Goal: Information Seeking & Learning: Learn about a topic

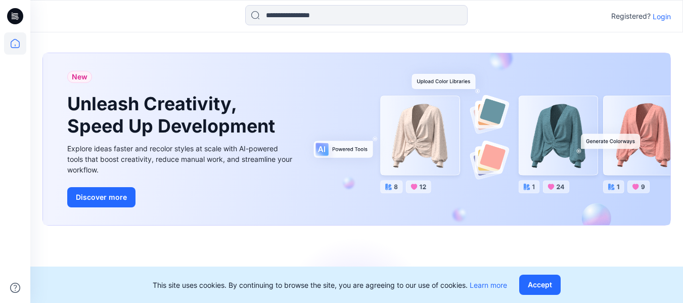
click at [667, 18] on p "Login" at bounding box center [661, 16] width 18 height 11
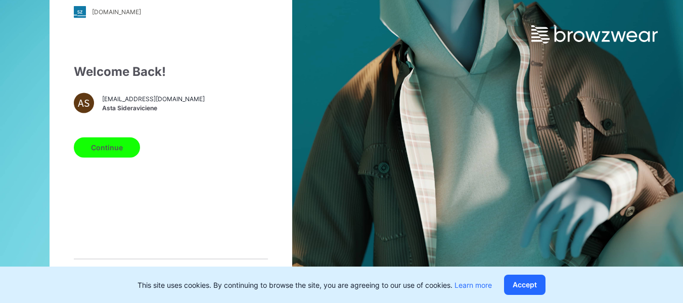
click at [111, 145] on button "Continue" at bounding box center [107, 147] width 66 height 20
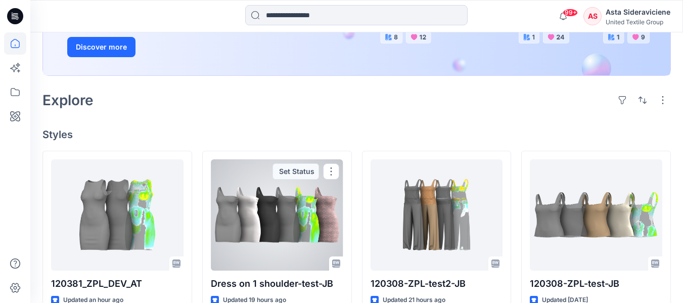
scroll to position [202, 0]
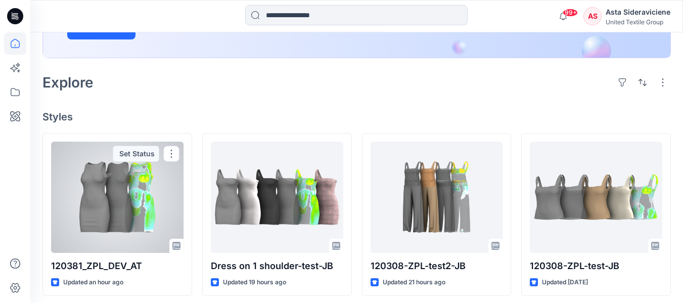
click at [129, 214] on div at bounding box center [117, 197] width 132 height 111
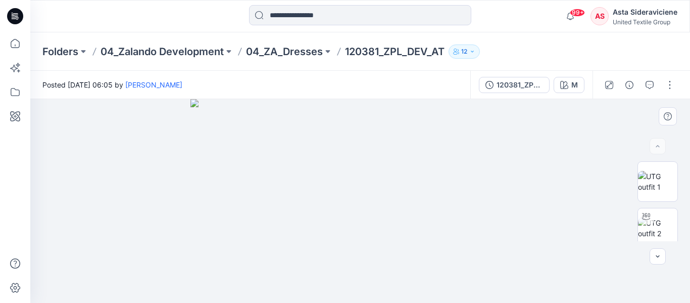
click at [348, 215] on img at bounding box center [361, 201] width 340 height 204
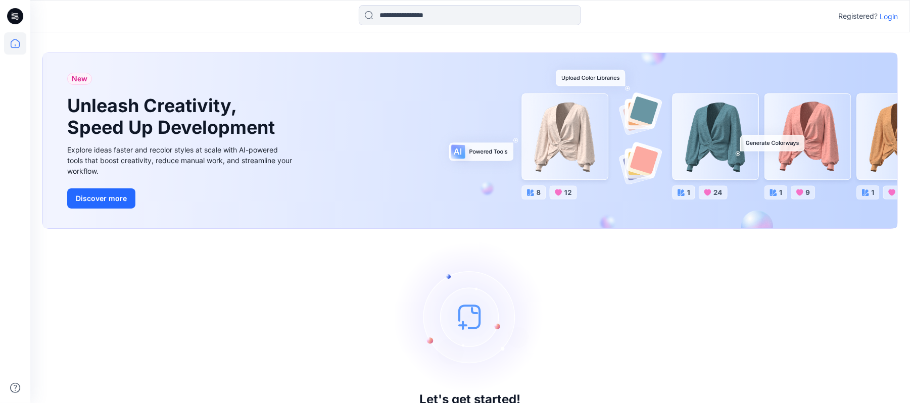
drag, startPoint x: 892, startPoint y: 10, endPoint x: 887, endPoint y: 17, distance: 8.1
click at [892, 11] on div "Registered? Login" at bounding box center [868, 16] width 60 height 12
click at [888, 16] on p "Login" at bounding box center [889, 16] width 18 height 11
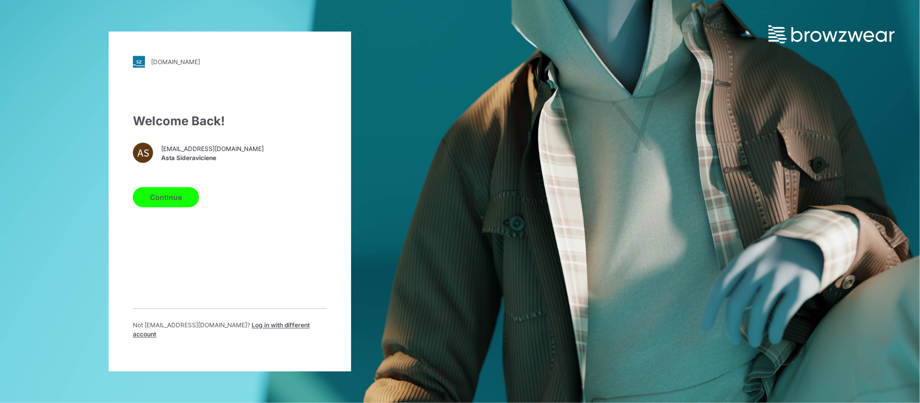
click at [172, 199] on button "Continue" at bounding box center [166, 198] width 66 height 20
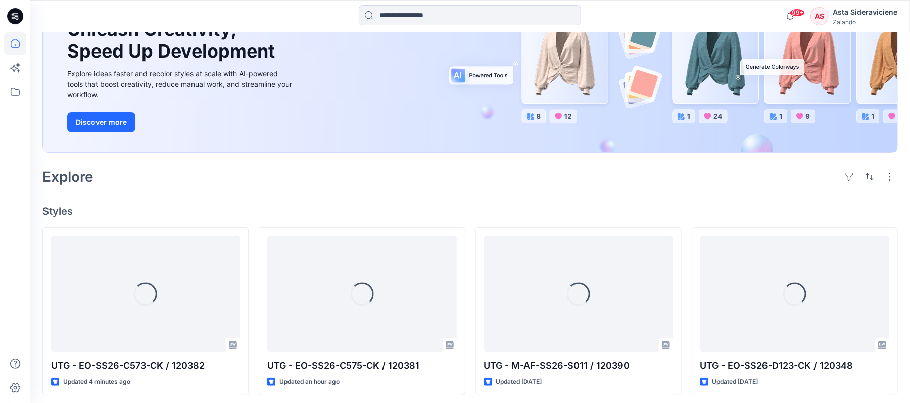
scroll to position [134, 0]
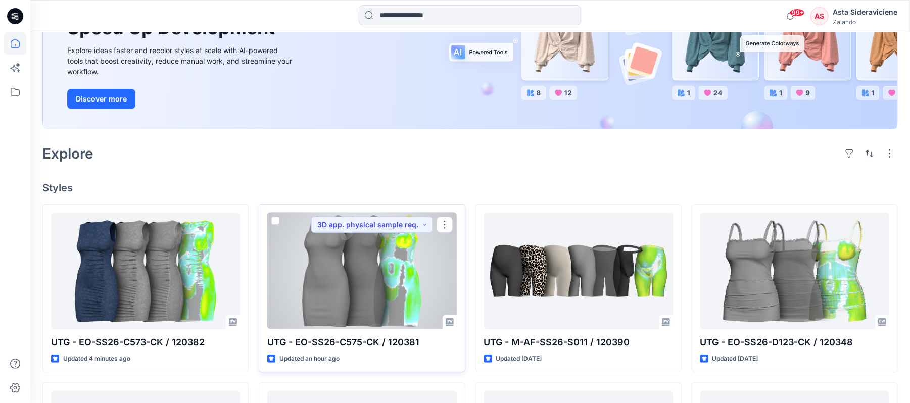
click at [346, 338] on p "UTG - EO-SS26-C575-CK / 120381" at bounding box center [361, 343] width 189 height 14
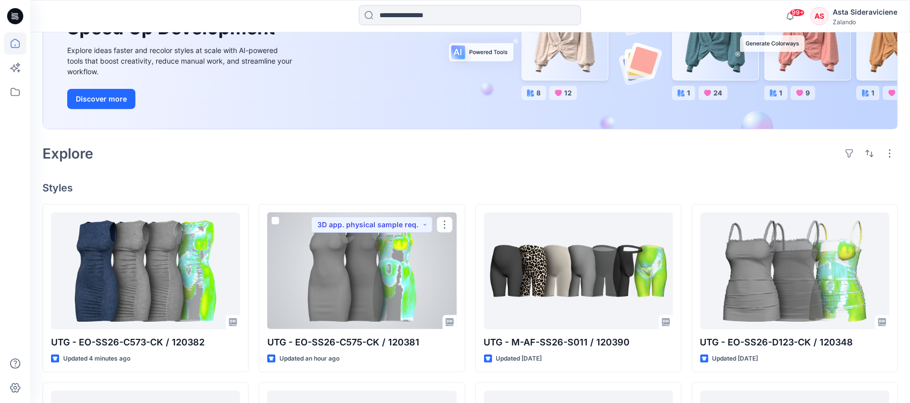
click at [346, 296] on div at bounding box center [361, 271] width 189 height 117
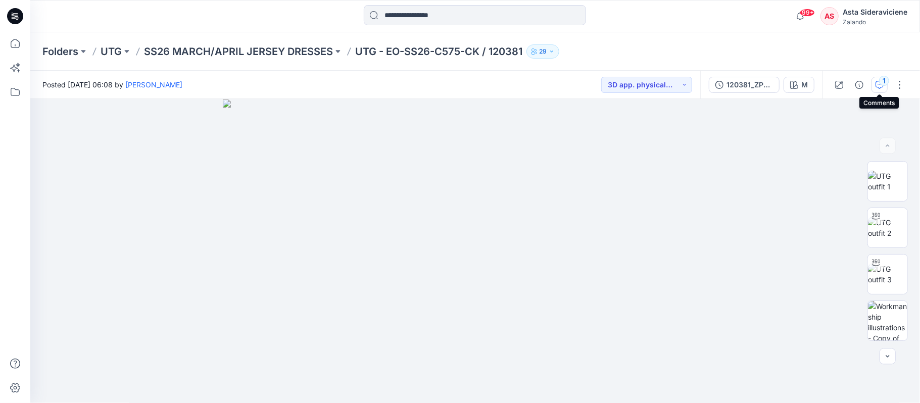
click at [880, 85] on icon "button" at bounding box center [880, 85] width 8 height 8
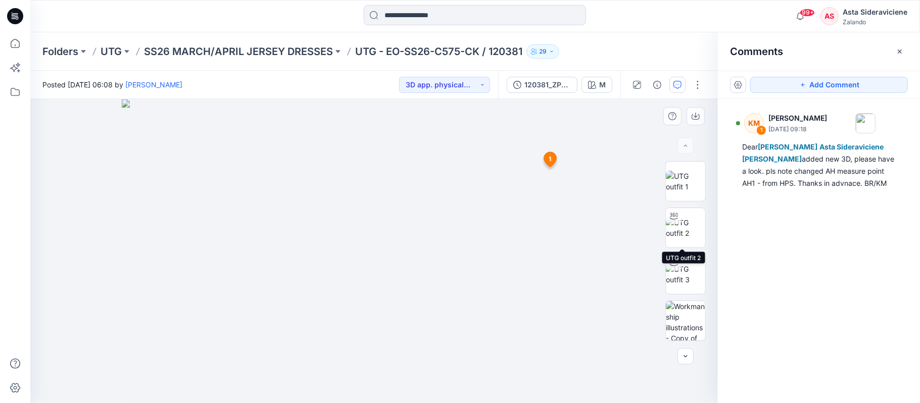
drag, startPoint x: 686, startPoint y: 225, endPoint x: 661, endPoint y: 230, distance: 25.8
click at [685, 226] on img at bounding box center [685, 227] width 39 height 21
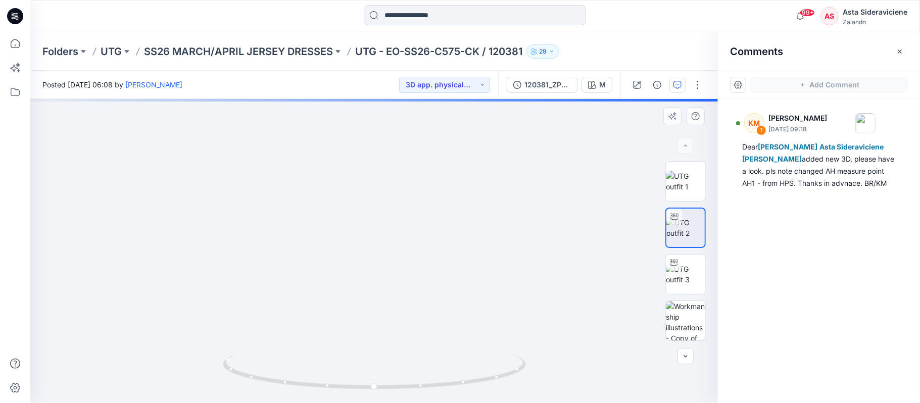
drag, startPoint x: 439, startPoint y: 336, endPoint x: 384, endPoint y: 350, distance: 56.9
click at [384, 350] on img at bounding box center [372, 165] width 694 height 478
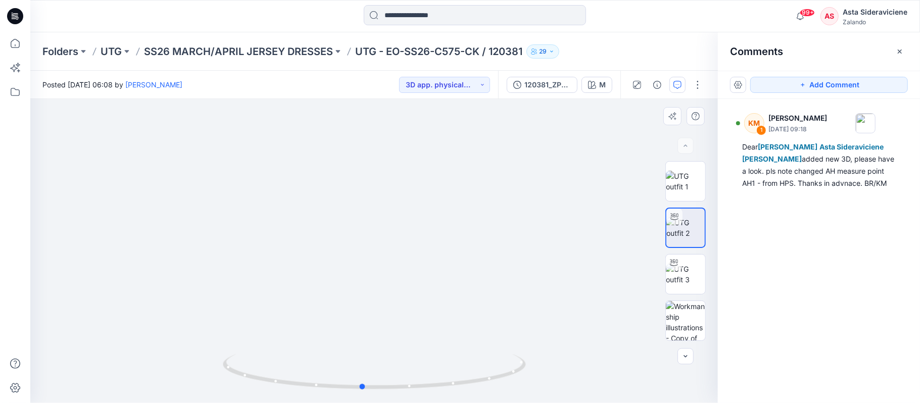
drag, startPoint x: 375, startPoint y: 389, endPoint x: 363, endPoint y: 348, distance: 43.2
click at [363, 348] on div at bounding box center [374, 251] width 688 height 304
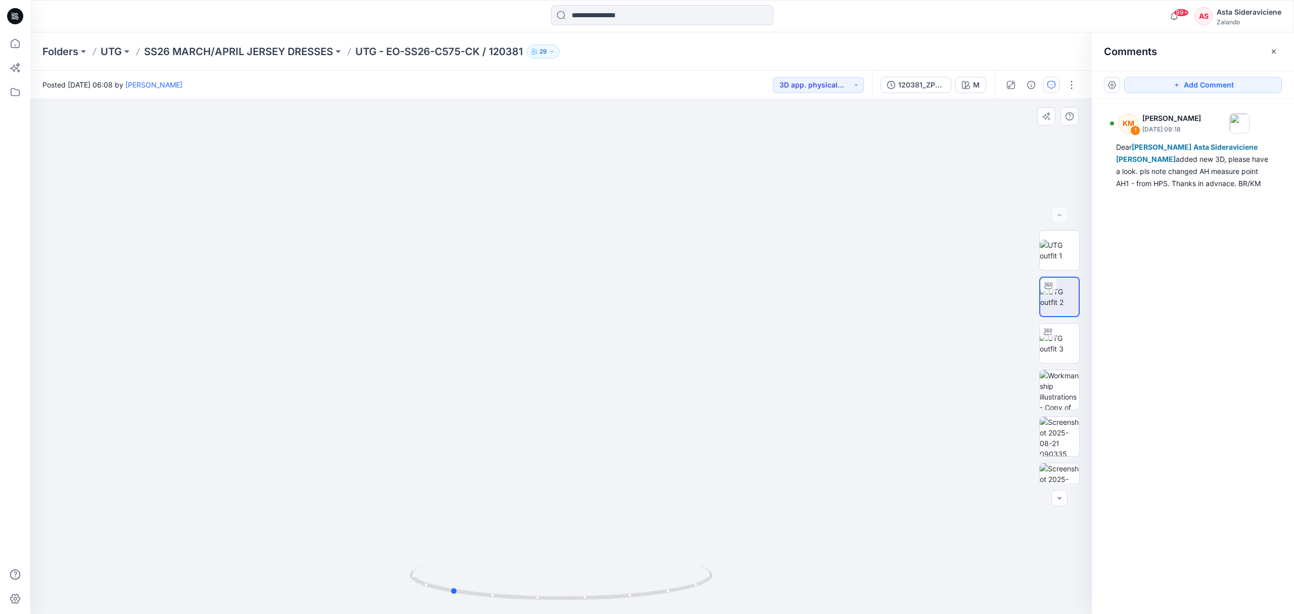
drag, startPoint x: 548, startPoint y: 595, endPoint x: 450, endPoint y: 543, distance: 111.7
click at [450, 403] on div at bounding box center [560, 356] width 1061 height 514
click at [15, 40] on icon at bounding box center [15, 43] width 22 height 22
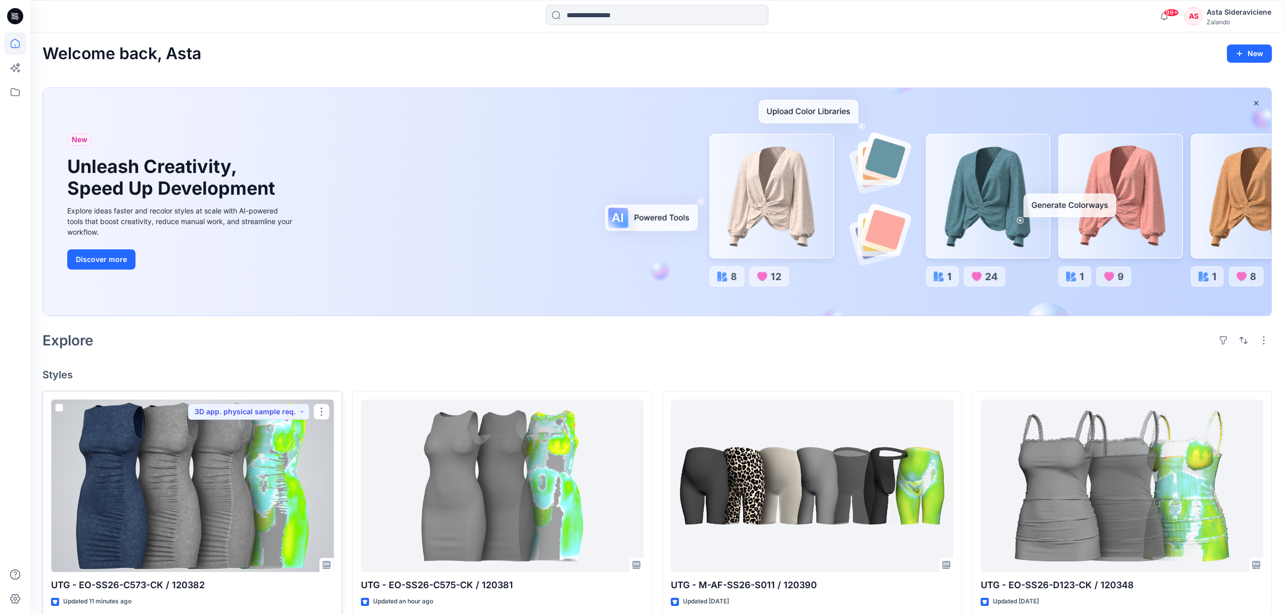
click at [178, 403] on div at bounding box center [192, 485] width 283 height 173
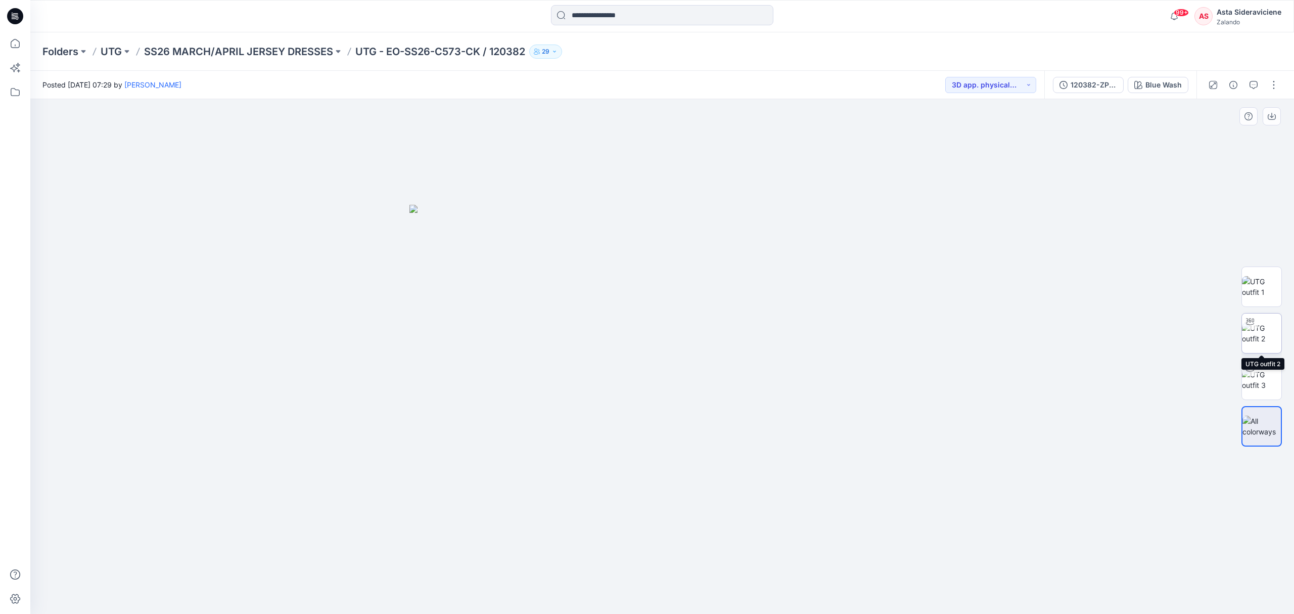
click at [910, 333] on img at bounding box center [1261, 332] width 39 height 21
drag, startPoint x: 663, startPoint y: 599, endPoint x: 593, endPoint y: 580, distance: 72.7
click at [593, 403] on icon at bounding box center [663, 584] width 306 height 38
drag, startPoint x: 599, startPoint y: 178, endPoint x: 578, endPoint y: 228, distance: 54.6
click at [578, 228] on img at bounding box center [662, 267] width 986 height 691
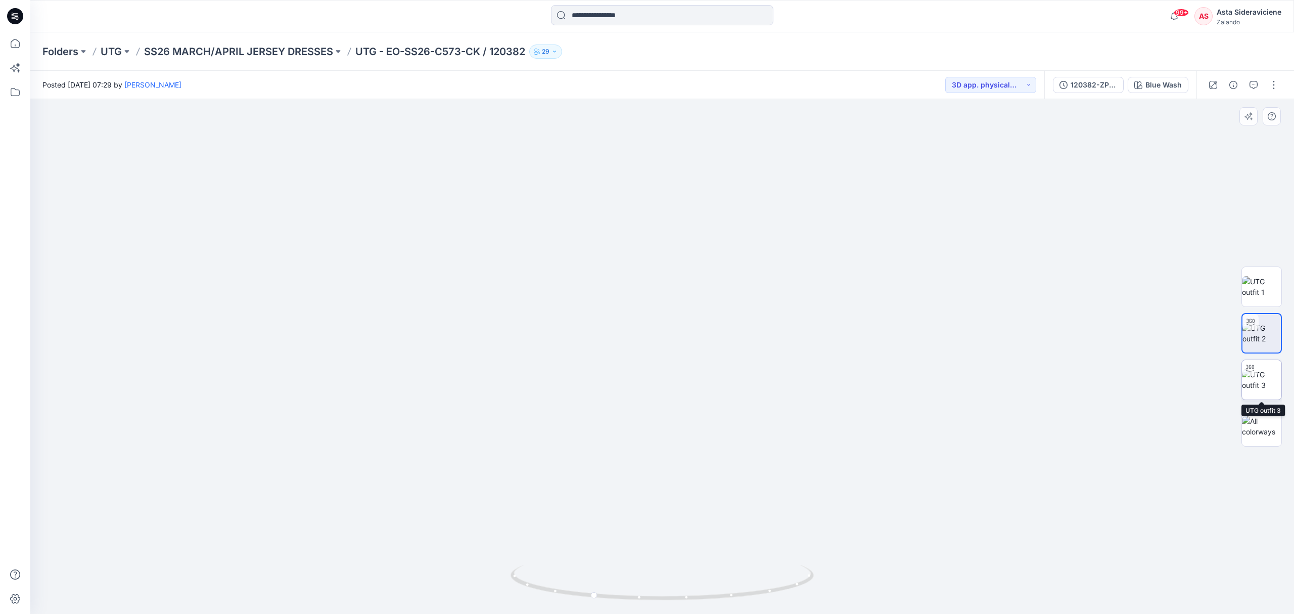
click at [910, 388] on img at bounding box center [1261, 379] width 39 height 21
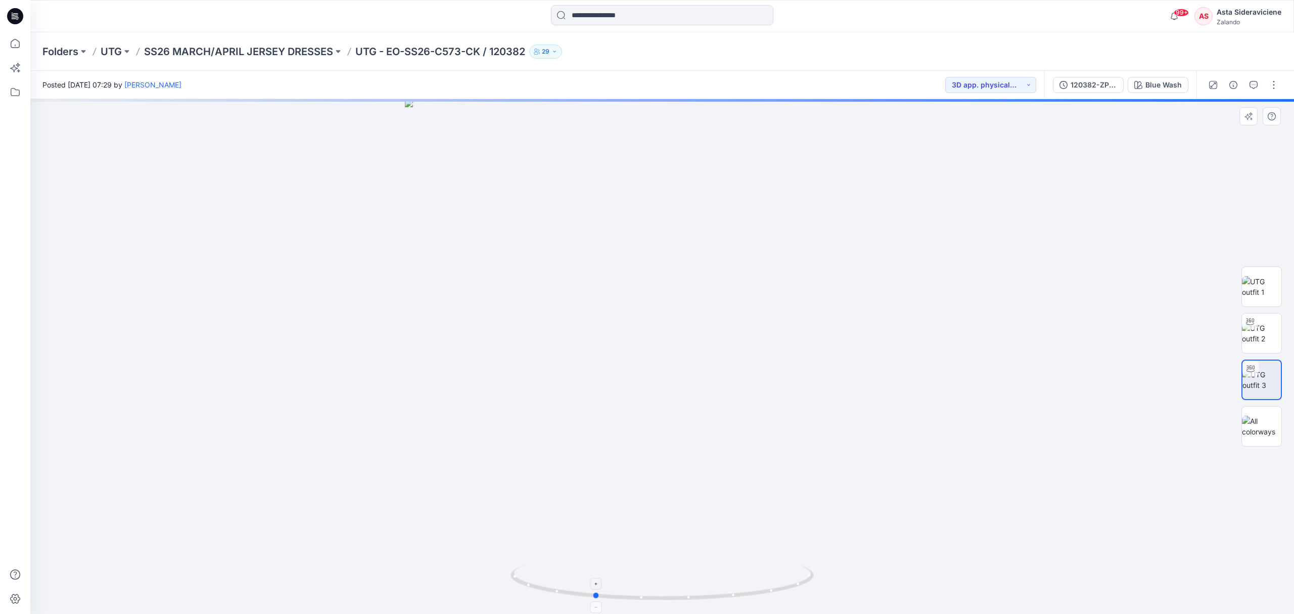
drag, startPoint x: 665, startPoint y: 597, endPoint x: 597, endPoint y: 567, distance: 74.7
click at [597, 403] on icon at bounding box center [663, 584] width 306 height 38
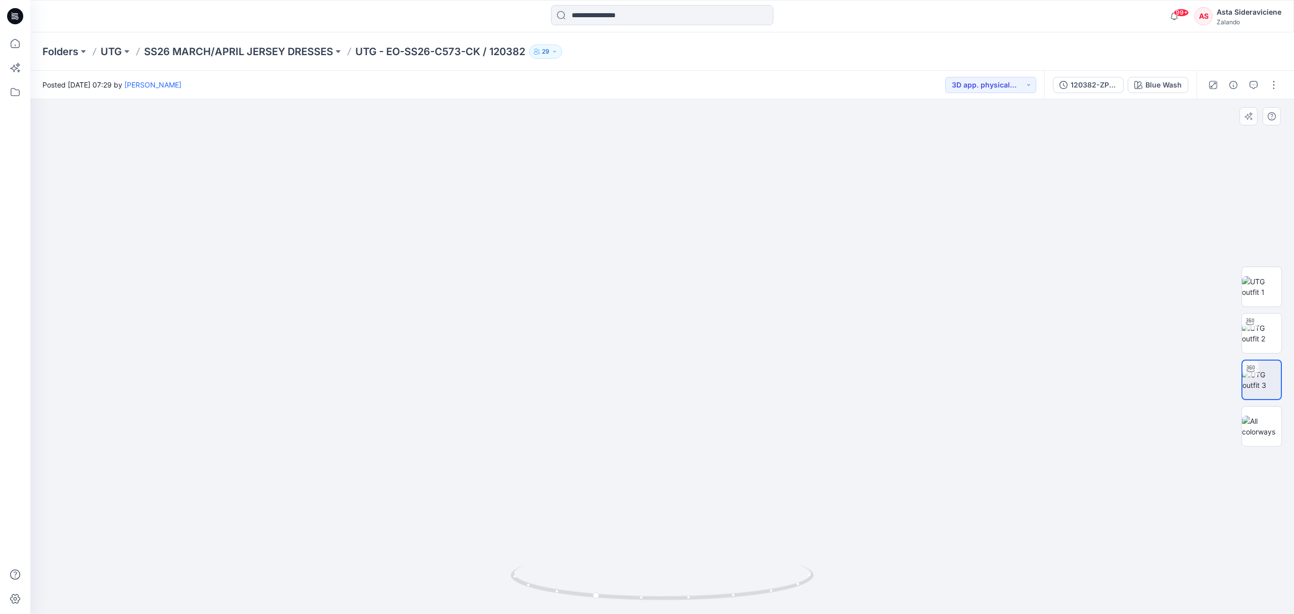
drag, startPoint x: 615, startPoint y: 175, endPoint x: 594, endPoint y: 271, distance: 98.6
click at [594, 271] on img at bounding box center [662, 263] width 986 height 702
click at [910, 379] on img at bounding box center [1261, 379] width 38 height 21
click at [910, 403] on img at bounding box center [1261, 425] width 39 height 21
click at [910, 82] on div "Blue Wash" at bounding box center [1163, 84] width 36 height 11
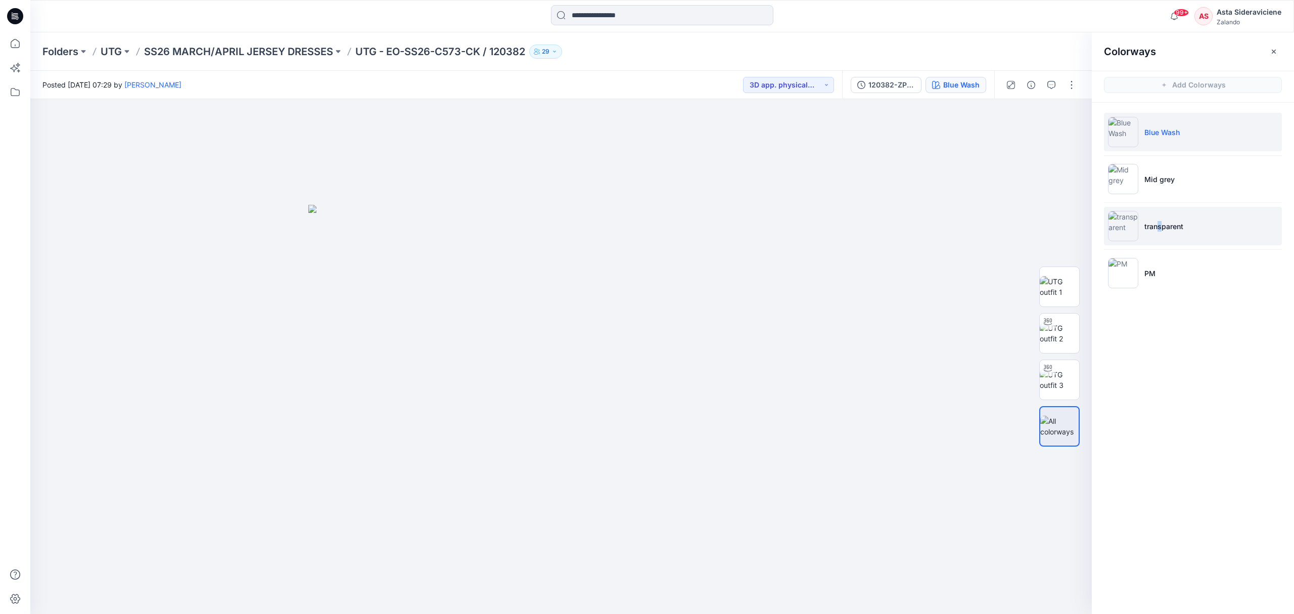
click at [910, 224] on p "transparent" at bounding box center [1163, 226] width 39 height 11
drag, startPoint x: 566, startPoint y: 447, endPoint x: 539, endPoint y: 389, distance: 64.7
click at [512, 403] on img at bounding box center [561, 356] width 515 height 515
drag, startPoint x: 613, startPoint y: 224, endPoint x: 516, endPoint y: 588, distance: 376.6
click at [506, 403] on html "99+ Notifications [PERSON_NAME] has updated UTG - EO-SS26-C573-CK / 120382 with…" at bounding box center [647, 307] width 1294 height 614
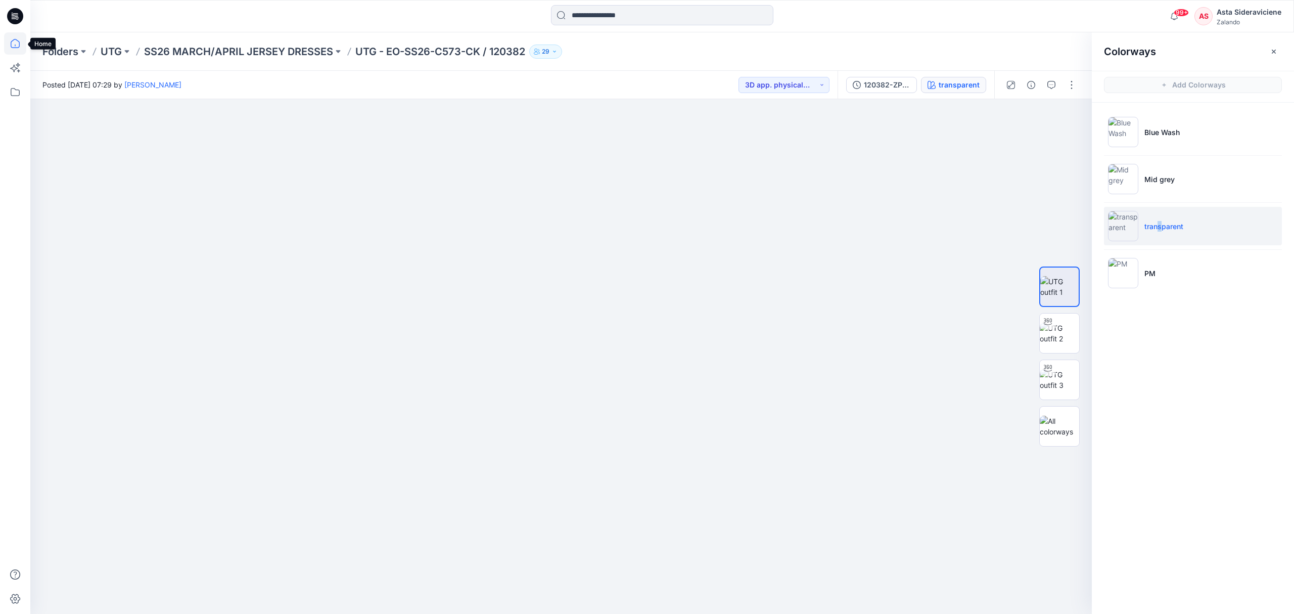
click at [15, 40] on icon at bounding box center [15, 43] width 22 height 22
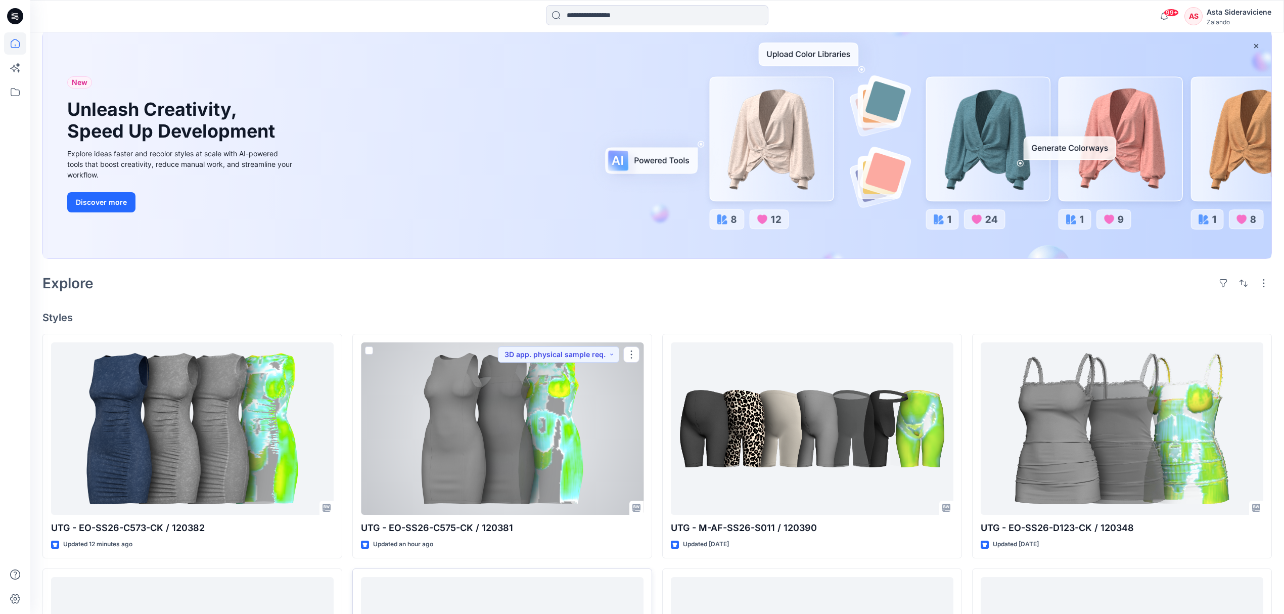
scroll to position [134, 0]
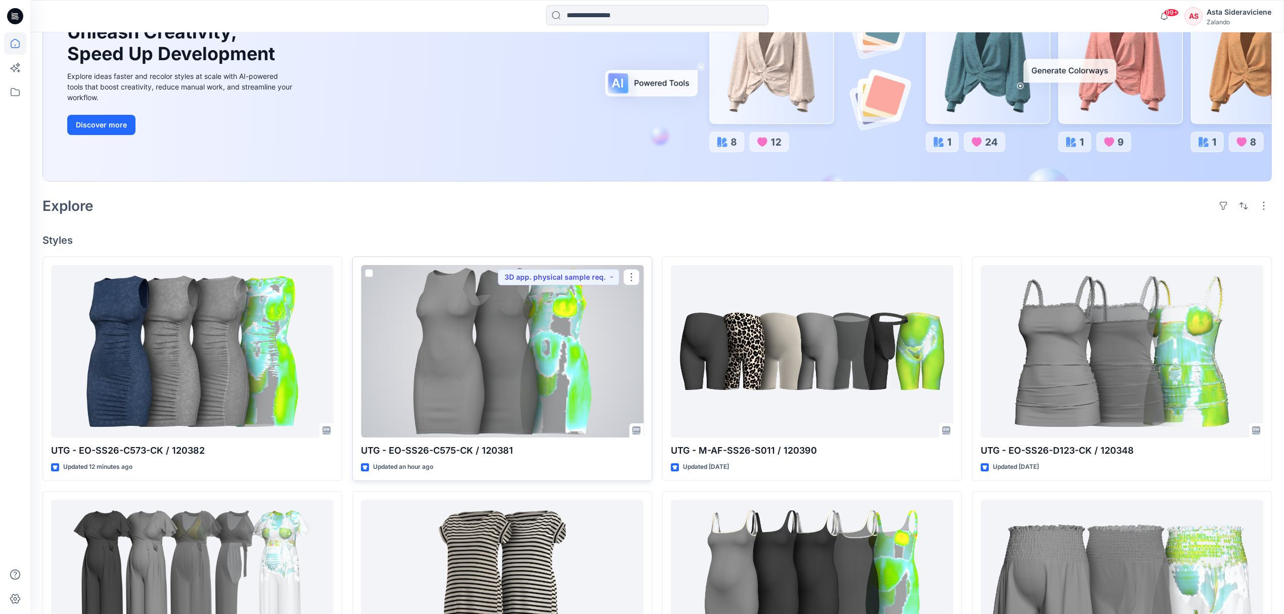
click at [496, 382] on div at bounding box center [502, 351] width 283 height 173
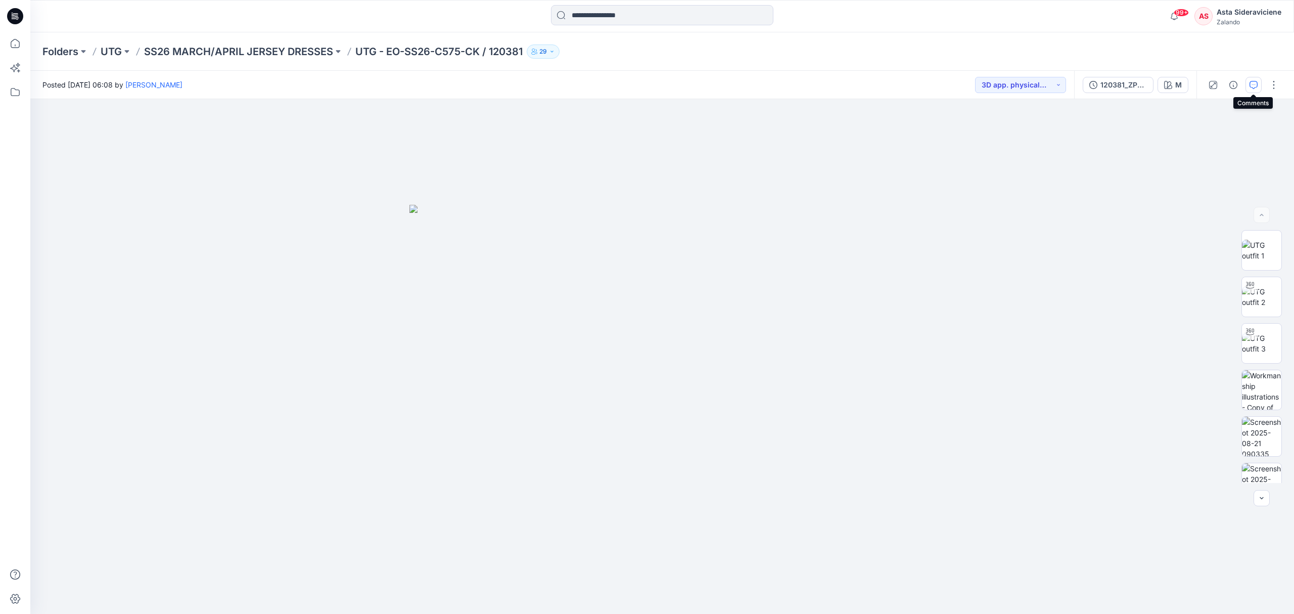
click at [910, 83] on icon "button" at bounding box center [1253, 85] width 8 height 8
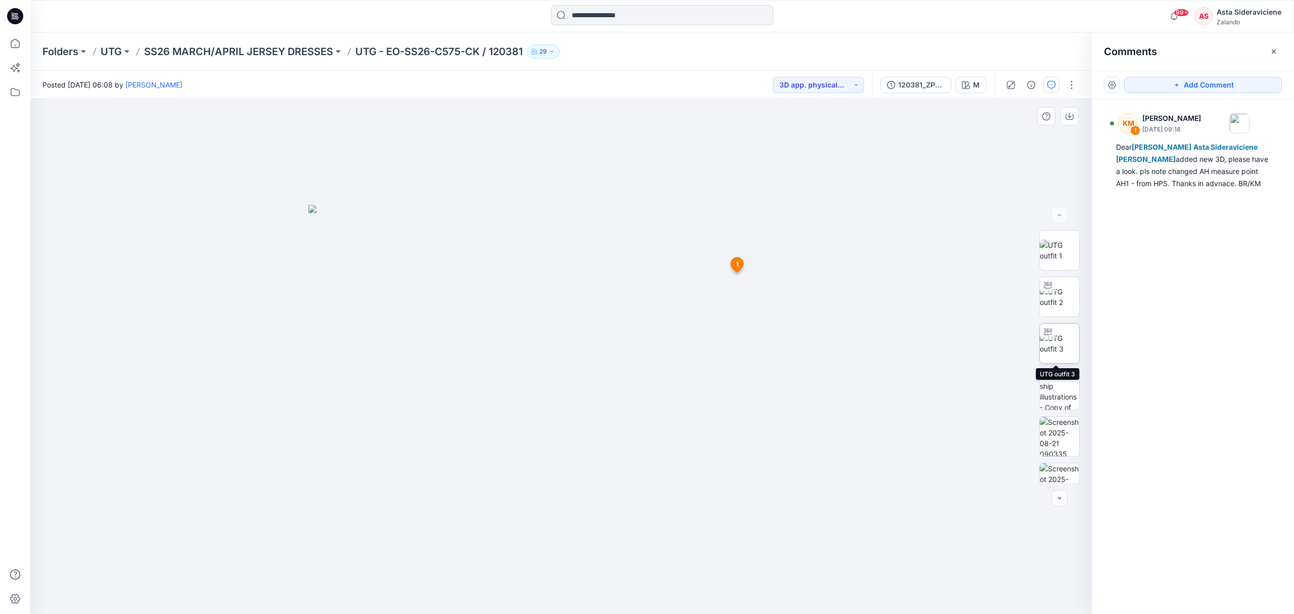
drag, startPoint x: 1058, startPoint y: 334, endPoint x: 1051, endPoint y: 336, distance: 6.9
click at [910, 336] on img at bounding box center [1059, 343] width 39 height 21
drag, startPoint x: 563, startPoint y: 598, endPoint x: 514, endPoint y: 522, distance: 90.7
click at [518, 403] on div at bounding box center [560, 356] width 1061 height 514
drag, startPoint x: 585, startPoint y: 249, endPoint x: 531, endPoint y: 429, distance: 188.4
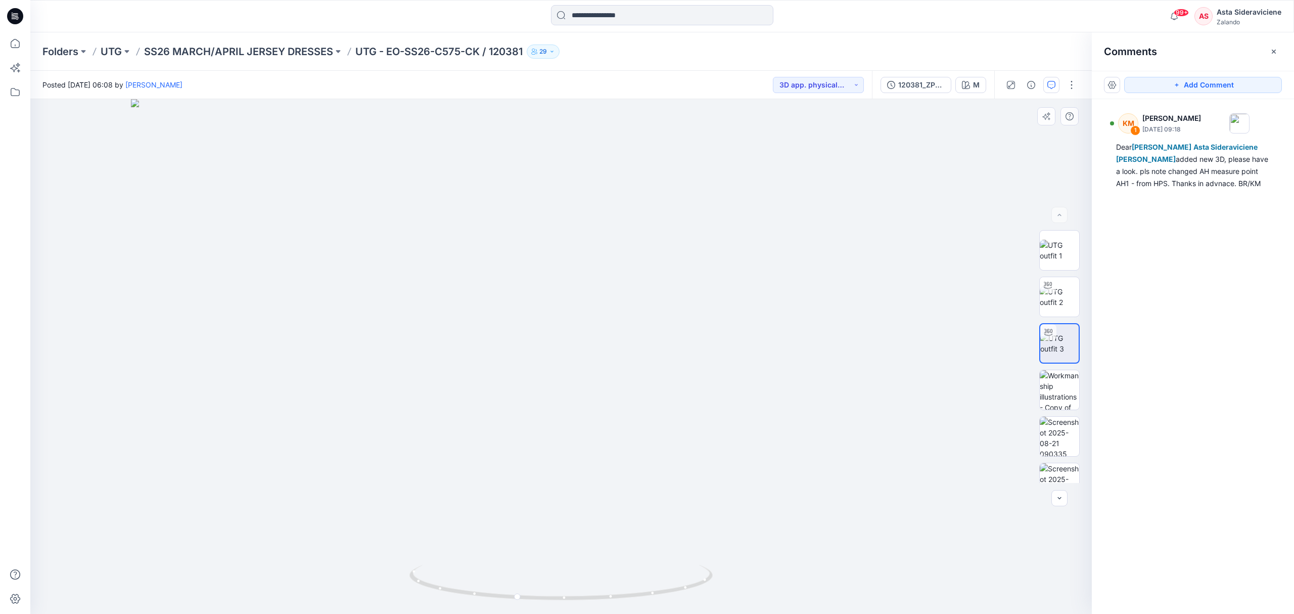
click at [531, 403] on img at bounding box center [561, 356] width 861 height 515
drag, startPoint x: 520, startPoint y: 601, endPoint x: 574, endPoint y: 582, distance: 57.7
click at [604, 403] on icon at bounding box center [562, 584] width 306 height 38
drag, startPoint x: 601, startPoint y: 601, endPoint x: 560, endPoint y: 478, distance: 129.9
click at [560, 403] on div at bounding box center [560, 356] width 1061 height 514
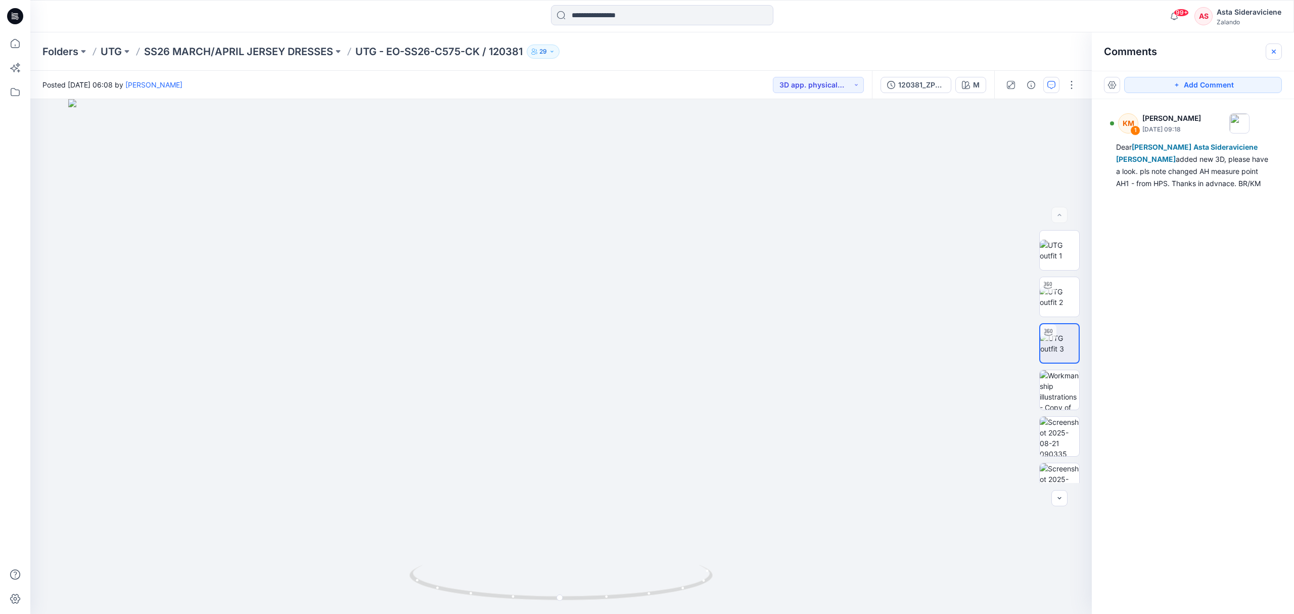
click at [910, 51] on icon "button" at bounding box center [1274, 52] width 8 height 8
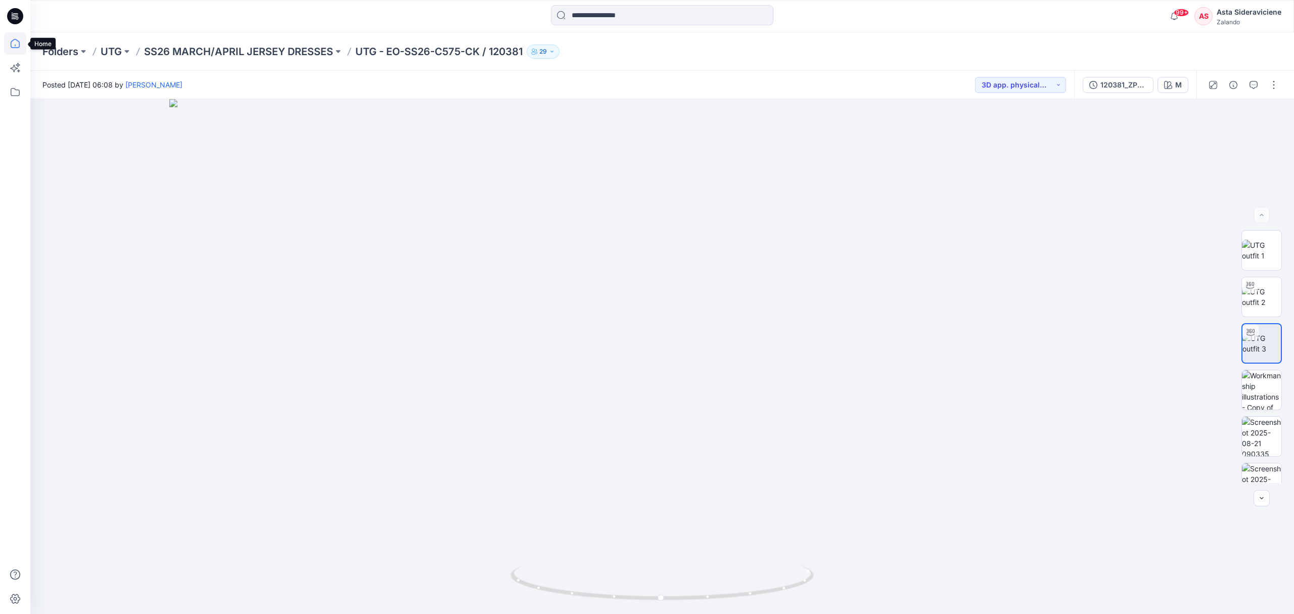
click at [21, 43] on icon at bounding box center [15, 43] width 22 height 22
